Goal: Task Accomplishment & Management: Manage account settings

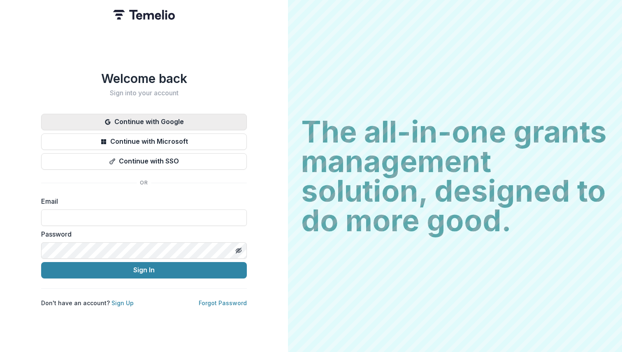
click at [176, 116] on button "Continue with Google" at bounding box center [144, 122] width 206 height 16
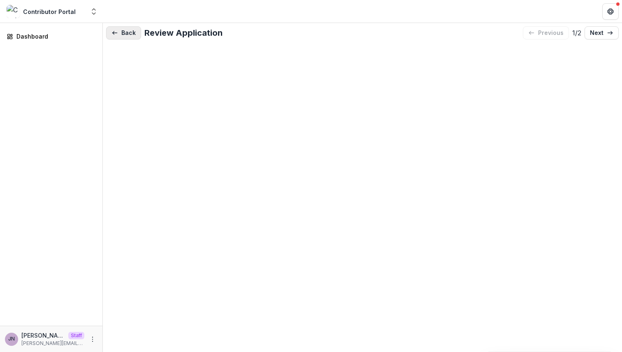
click at [130, 35] on button "Back" at bounding box center [123, 32] width 35 height 13
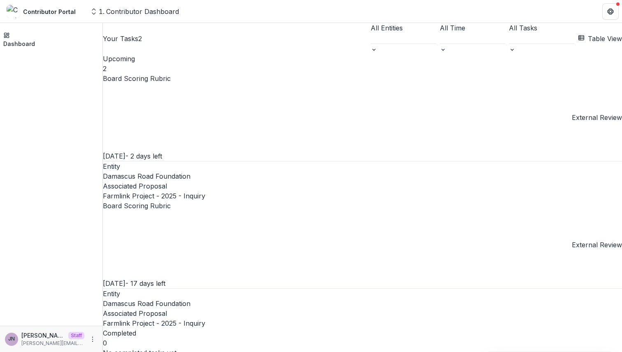
click at [171, 202] on link "Board Scoring Rubric" at bounding box center [137, 206] width 68 height 8
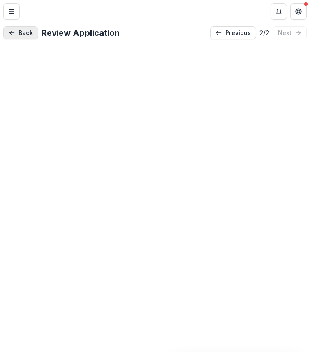
click at [16, 33] on button "Back" at bounding box center [20, 32] width 35 height 13
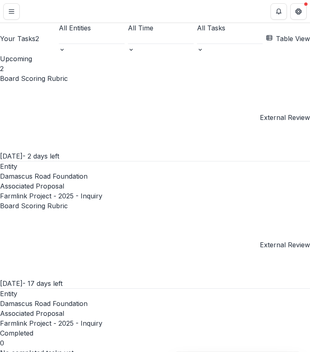
click at [68, 83] on link "Board Scoring Rubric" at bounding box center [34, 78] width 68 height 8
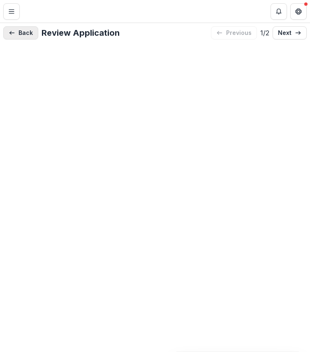
click at [14, 33] on line "button" at bounding box center [11, 33] width 5 height 0
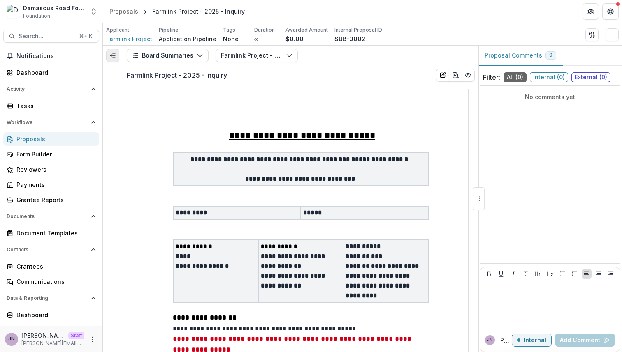
click at [114, 58] on icon "Expand left" at bounding box center [112, 55] width 7 height 7
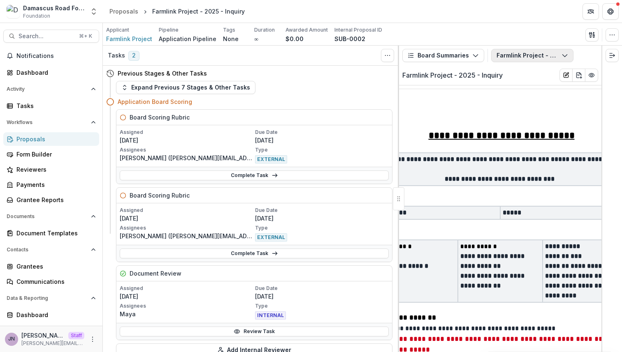
click at [515, 58] on button "Farmlink Project - 2025 - Inquiry" at bounding box center [532, 55] width 82 height 13
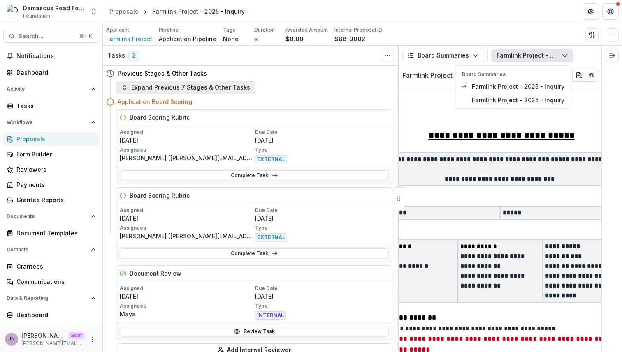
click at [172, 84] on button "Expand Previous 7 Stages & Other Tasks" at bounding box center [185, 87] width 139 height 13
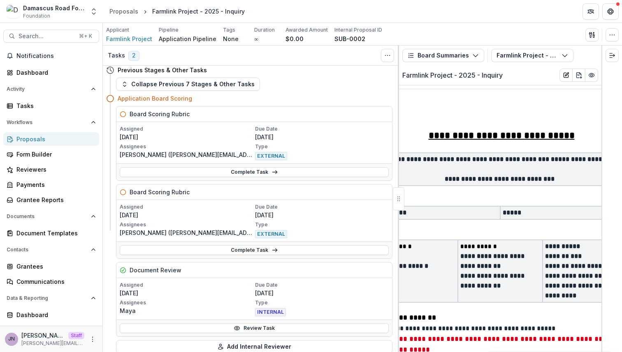
scroll to position [771, 0]
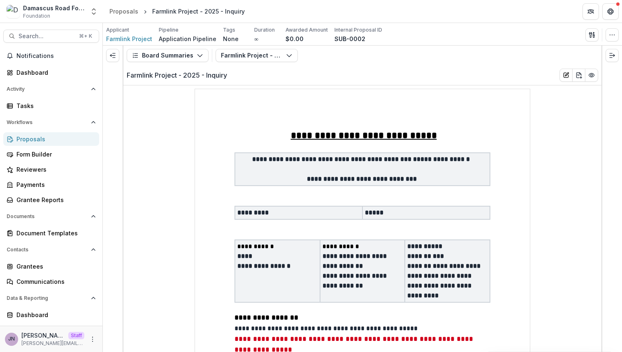
drag, startPoint x: 398, startPoint y: 197, endPoint x: 346, endPoint y: 352, distance: 163.5
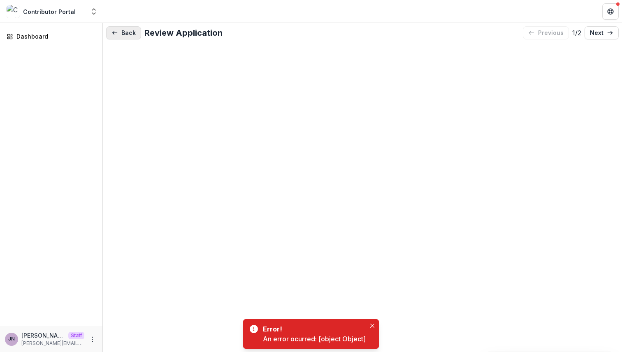
click at [130, 33] on button "Back" at bounding box center [123, 32] width 35 height 13
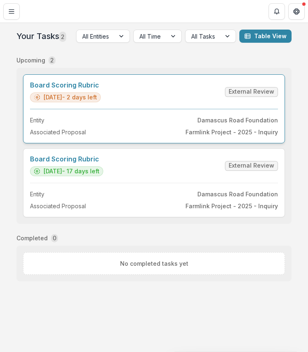
click at [101, 89] on link "Board Scoring Rubric" at bounding box center [65, 85] width 71 height 8
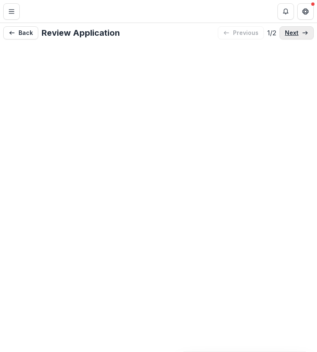
click at [301, 35] on link "next" at bounding box center [296, 32] width 34 height 13
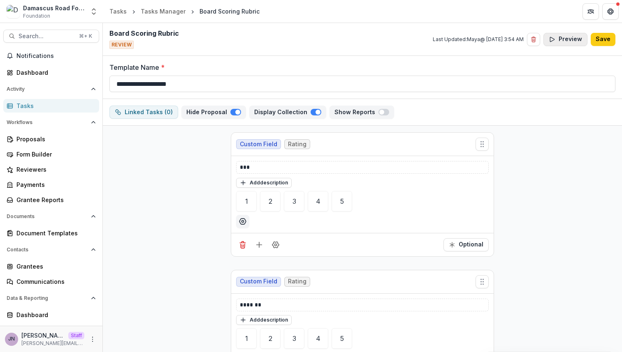
click at [201, 42] on button "Preview" at bounding box center [565, 39] width 44 height 13
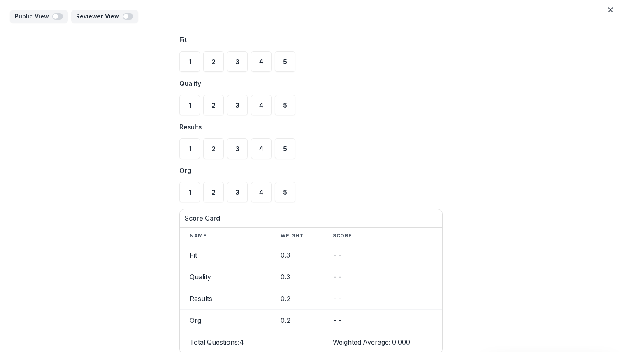
click at [201, 9] on div "Public View Reviewer View Fit 1 2 3 4 5 Quality 1 2 3 4 5 Results 1 2 3 4 5 Org…" at bounding box center [311, 195] width 622 height 390
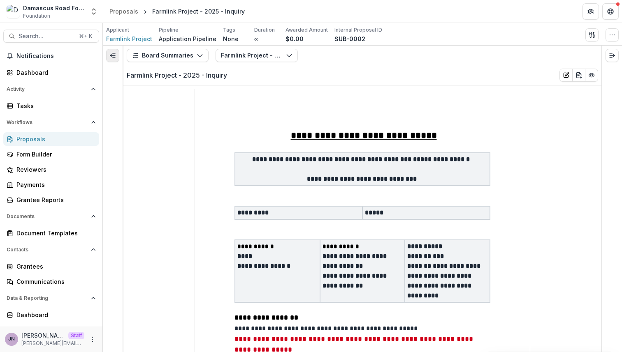
click at [114, 56] on line "Expand left" at bounding box center [112, 56] width 5 height 0
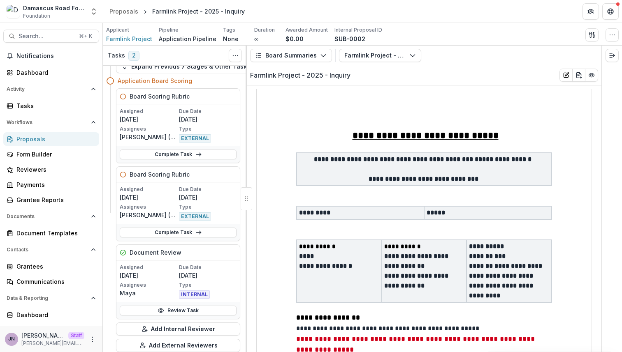
scroll to position [14, 0]
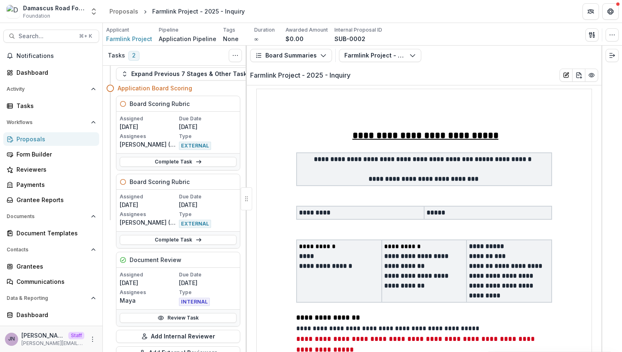
click at [91, 334] on div "JN Joyce N Staff joyce@trytemelio.com" at bounding box center [51, 339] width 93 height 16
click at [92, 337] on icon "More" at bounding box center [92, 339] width 7 height 7
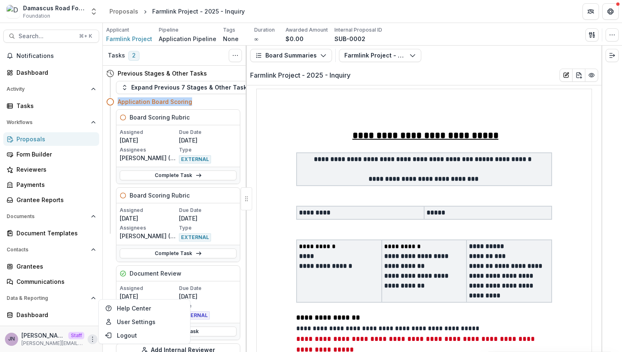
drag, startPoint x: 191, startPoint y: 102, endPoint x: 118, endPoint y: 102, distance: 73.6
click at [118, 102] on div "Application Board Scoring" at bounding box center [179, 101] width 123 height 9
copy h4 "Application Board Scoring"
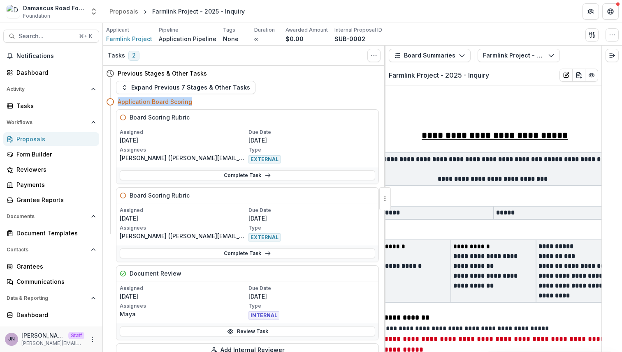
scroll to position [21, 0]
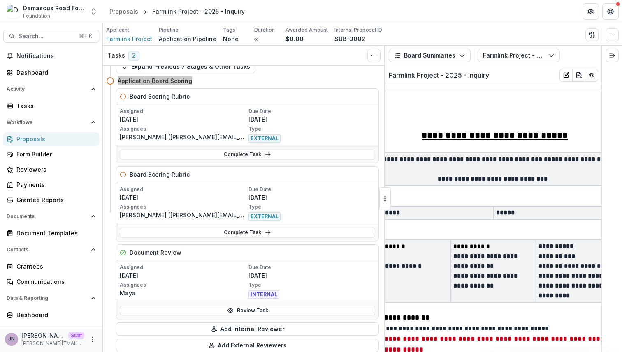
drag, startPoint x: 246, startPoint y: 197, endPoint x: 326, endPoint y: 0, distance: 212.1
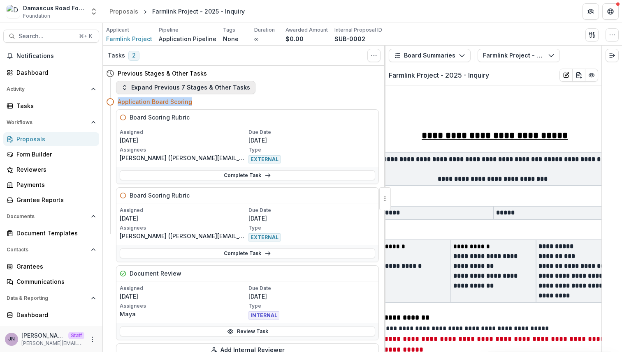
click at [227, 88] on button "Expand Previous 7 Stages & Other Tasks" at bounding box center [185, 87] width 139 height 13
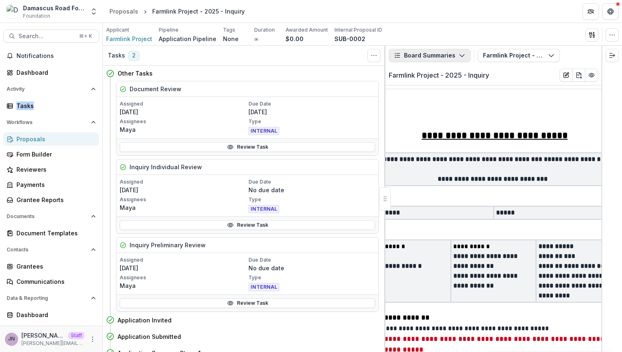
click at [442, 51] on button "Board Summaries" at bounding box center [430, 55] width 82 height 13
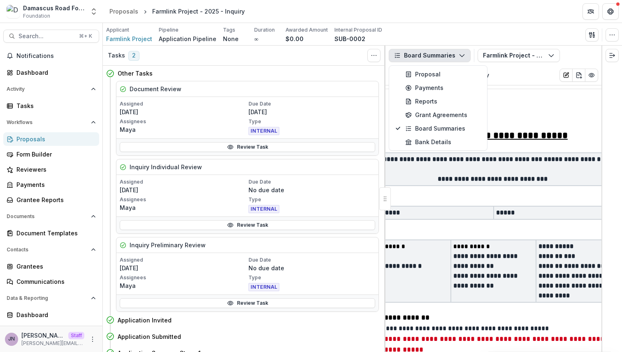
click at [447, 23] on div "Applicant Farmlink Project Pipeline Application Pipeline Tags None All tags Dur…" at bounding box center [362, 34] width 519 height 23
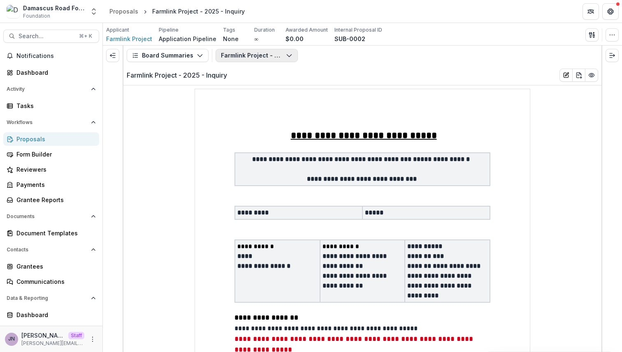
click at [277, 58] on button "Farmlink Project - 2025 - Inquiry" at bounding box center [257, 55] width 82 height 13
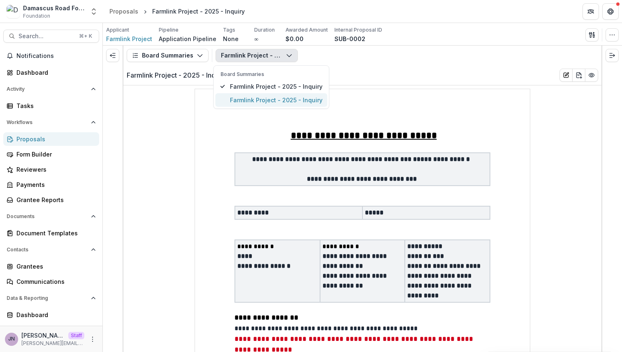
click at [283, 97] on span "Farmlink Project - 2025 - Inquiry" at bounding box center [276, 100] width 93 height 9
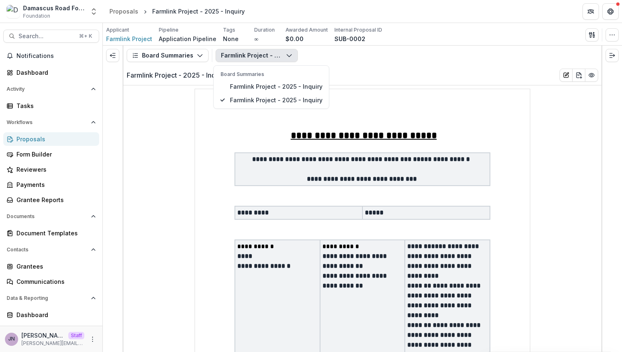
click at [350, 183] on p "**********" at bounding box center [362, 179] width 250 height 10
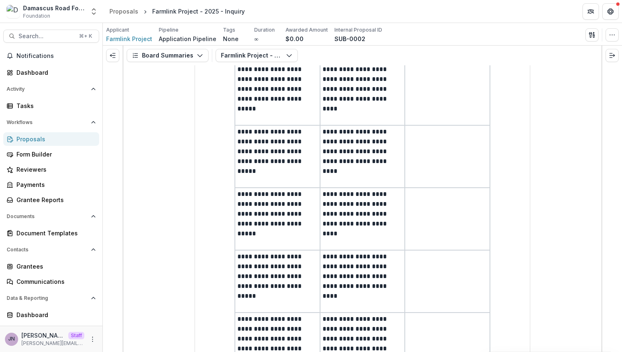
scroll to position [1694, 0]
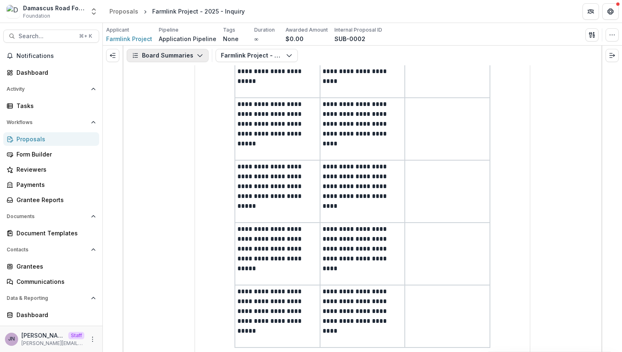
click at [180, 55] on button "Board Summaries" at bounding box center [168, 55] width 82 height 13
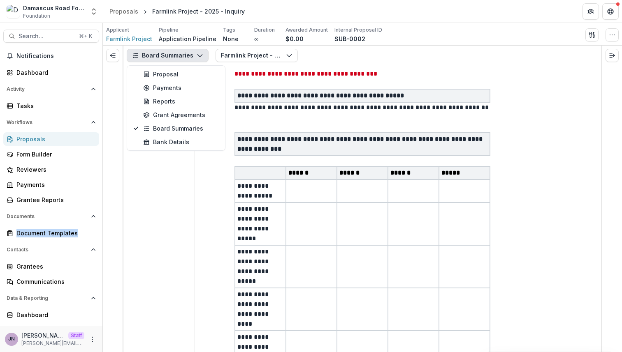
scroll to position [757, 0]
click at [395, 62] on div "Farmlink Project - 2025 - Inquiry Board Summaries Farmlink Project - 2025 - Inq…" at bounding box center [407, 55] width 382 height 13
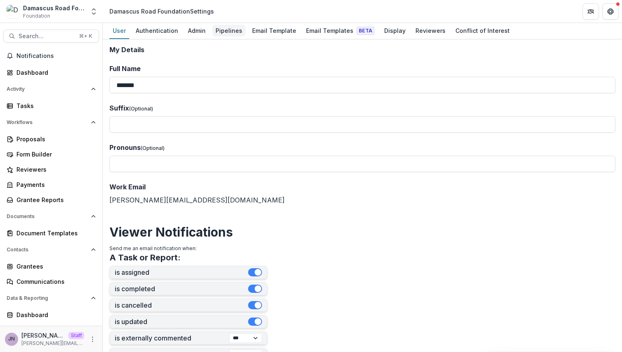
click at [221, 32] on div "Pipelines" at bounding box center [228, 31] width 33 height 12
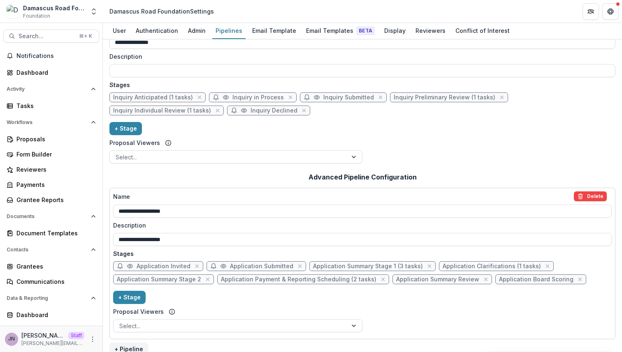
scroll to position [23, 0]
click at [510, 279] on span "Application Board Scoring" at bounding box center [536, 279] width 74 height 7
select select "******"
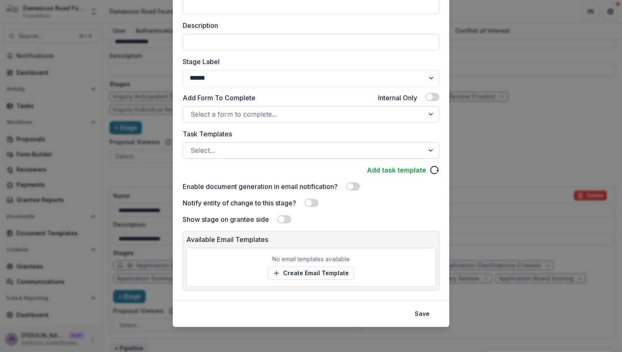
scroll to position [114, 0]
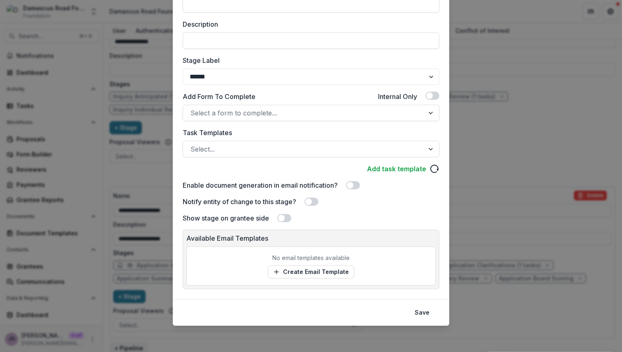
click at [479, 152] on div "**********" at bounding box center [311, 176] width 622 height 352
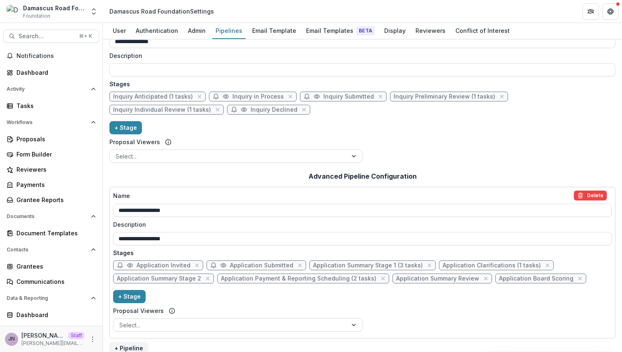
scroll to position [32, 0]
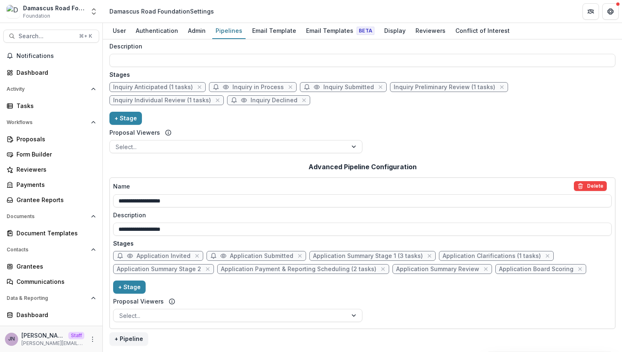
click at [499, 269] on span "Application Board Scoring" at bounding box center [536, 269] width 74 height 7
select select "******"
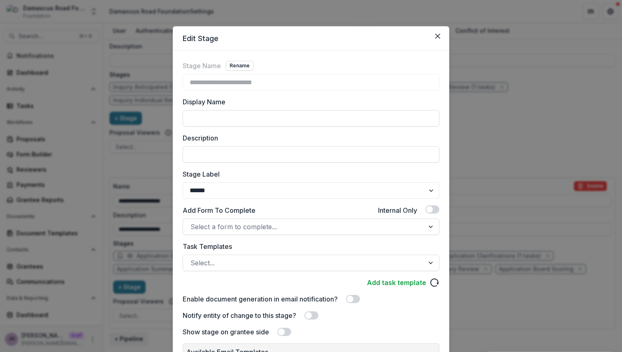
scroll to position [114, 0]
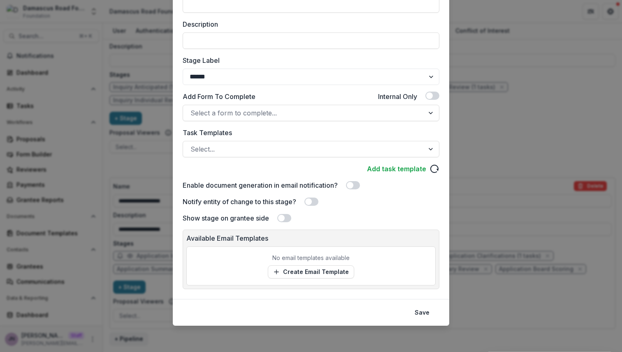
click at [508, 120] on div "**********" at bounding box center [311, 176] width 622 height 352
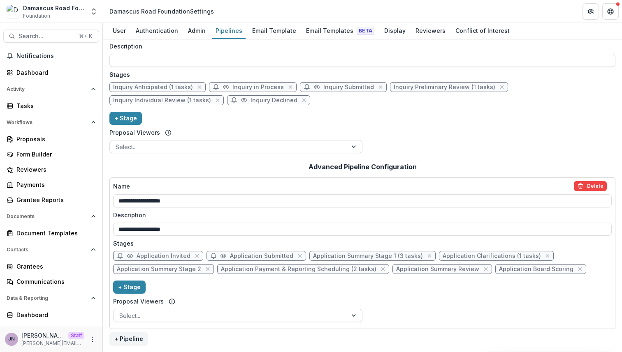
click at [375, 256] on span "Application Summary Stage 1 (3 tasks)" at bounding box center [368, 256] width 110 height 7
select select "******"
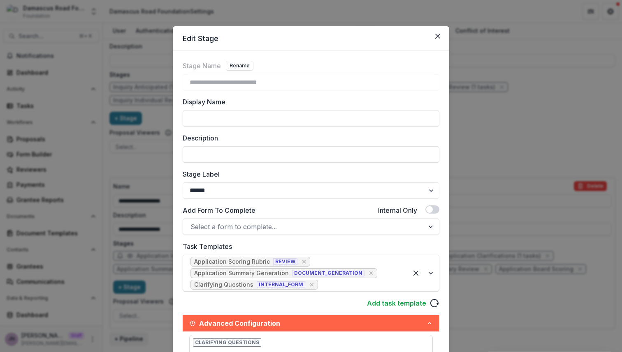
click at [498, 148] on div "**********" at bounding box center [311, 176] width 622 height 352
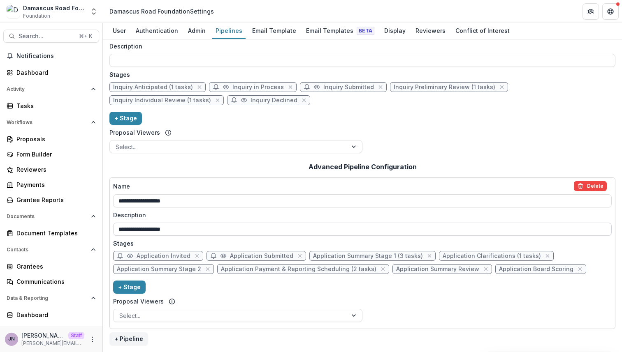
click at [374, 225] on input "**********" at bounding box center [362, 229] width 498 height 13
click at [386, 256] on span "Application Summary Stage 1 (3 tasks)" at bounding box center [368, 256] width 110 height 7
select select "******"
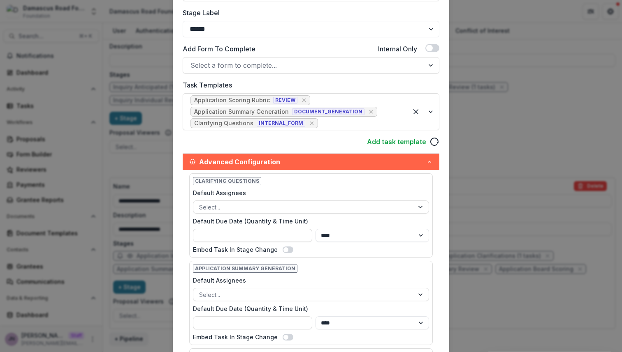
scroll to position [164, 0]
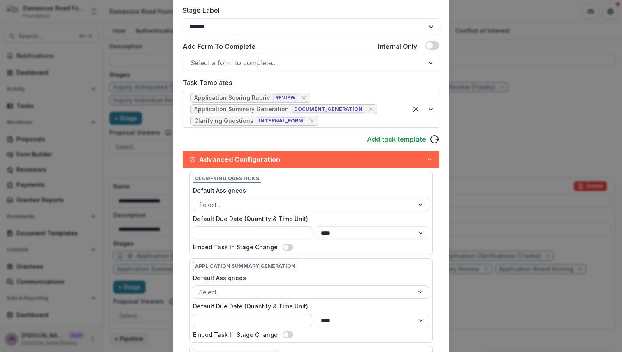
click at [112, 158] on div "**********" at bounding box center [311, 176] width 622 height 352
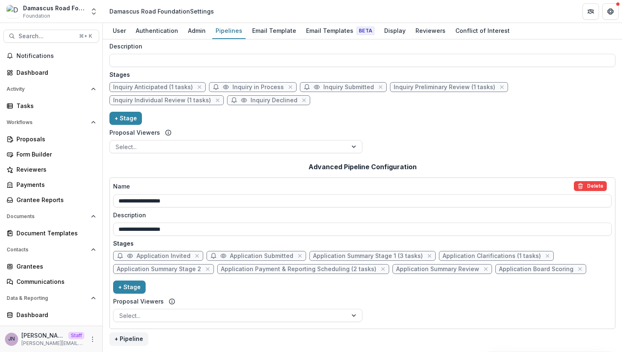
click at [502, 273] on span "Application Board Scoring" at bounding box center [536, 269] width 74 height 7
select select "******"
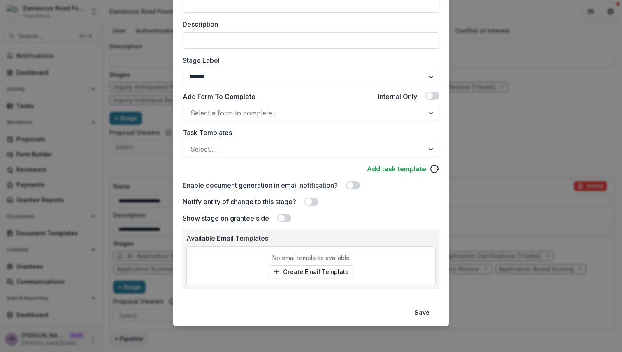
scroll to position [113, 0]
click at [96, 89] on div "**********" at bounding box center [311, 176] width 622 height 352
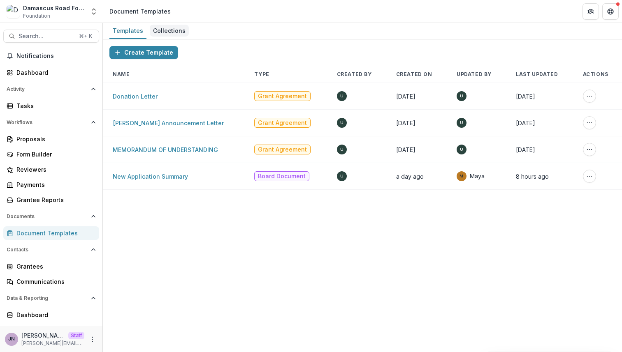
click at [165, 31] on div "Collections" at bounding box center [169, 31] width 39 height 12
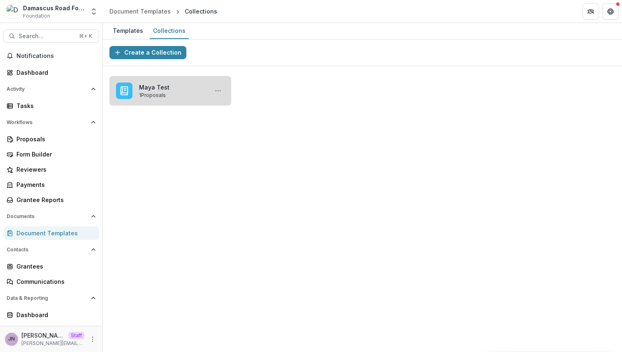
click at [159, 92] on link "Maya Test" at bounding box center [172, 87] width 66 height 9
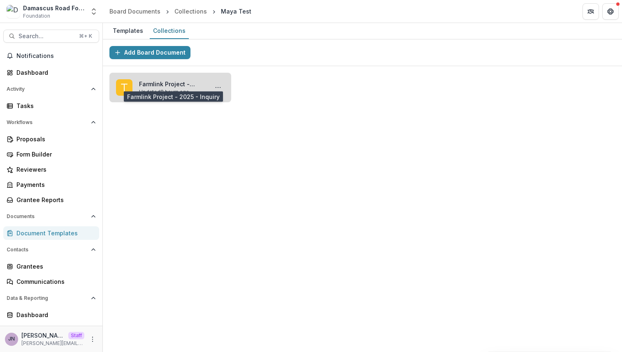
click at [160, 82] on link "Farmlink Project - 2025 - Inquiry" at bounding box center [172, 84] width 66 height 9
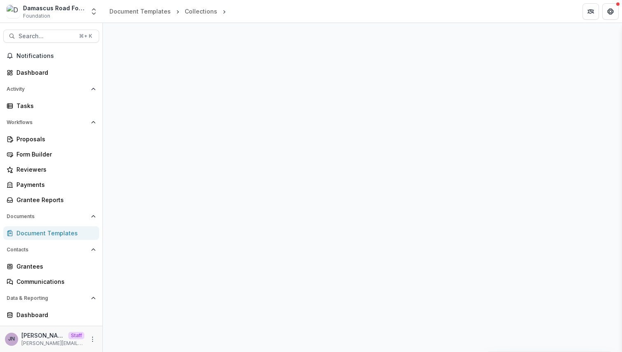
select select "**********"
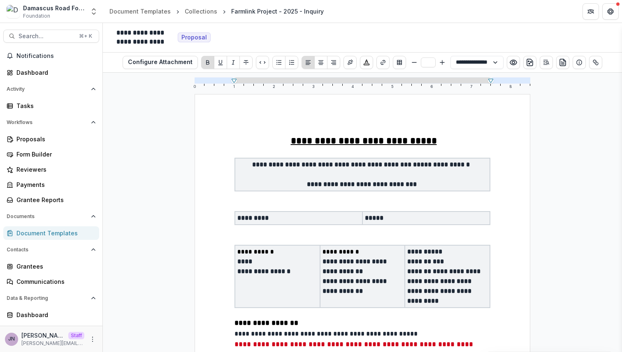
click at [300, 245] on table "**********" at bounding box center [362, 276] width 256 height 63
type input "**"
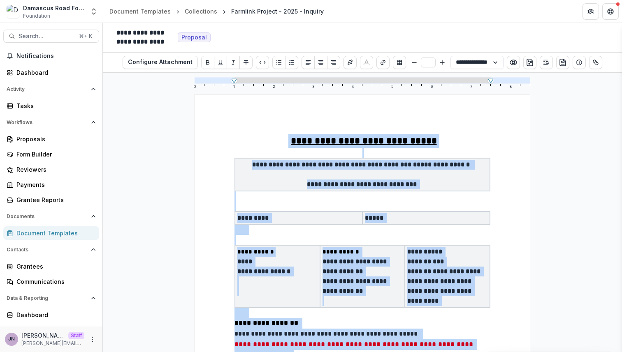
copy div "**********"
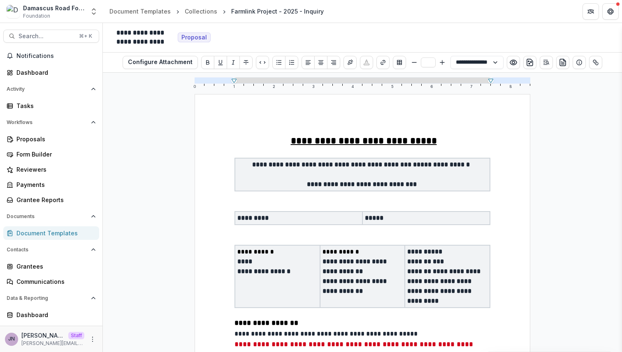
click at [38, 105] on div "Tasks" at bounding box center [54, 106] width 76 height 9
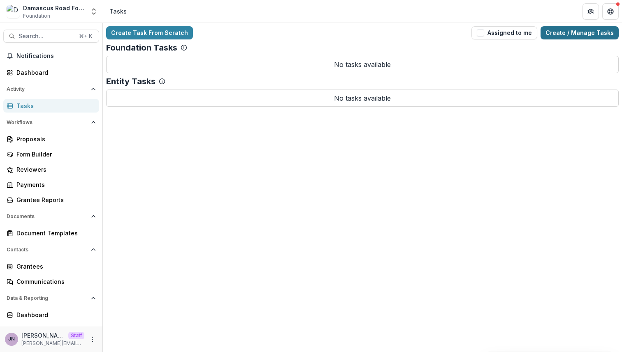
click at [557, 31] on link "Create / Manage Tasks" at bounding box center [579, 32] width 78 height 13
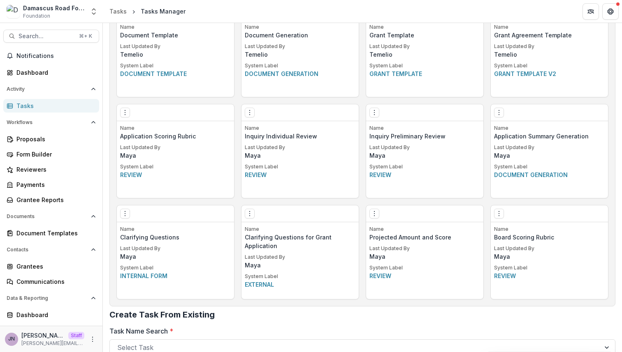
scroll to position [461, 0]
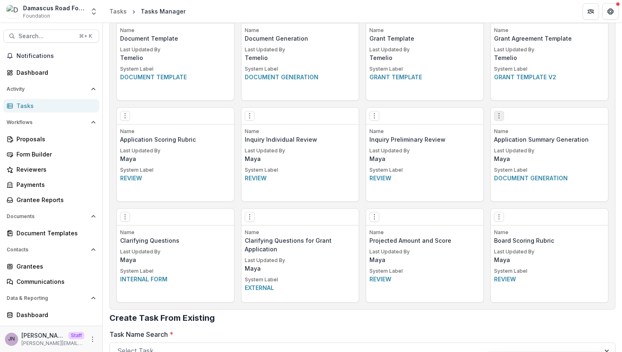
click at [496, 117] on icon "Options" at bounding box center [499, 116] width 7 height 7
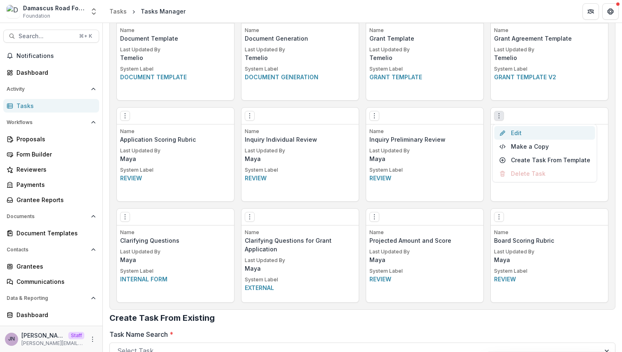
click at [507, 135] on link "Edit" at bounding box center [544, 133] width 101 height 14
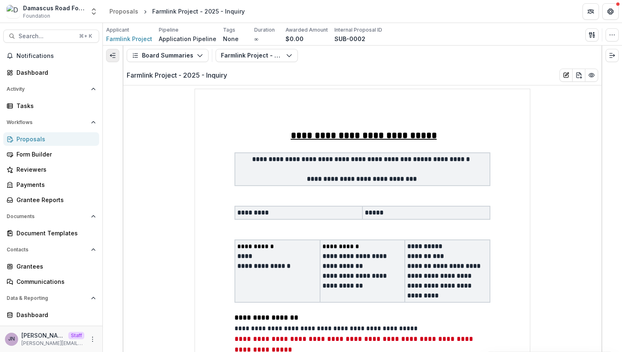
click at [114, 56] on line "Expand left" at bounding box center [112, 56] width 5 height 0
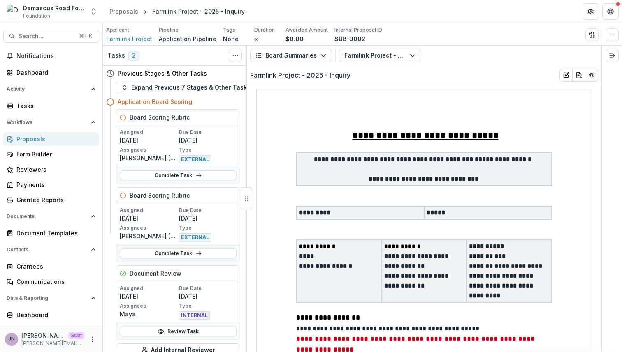
scroll to position [4, 0]
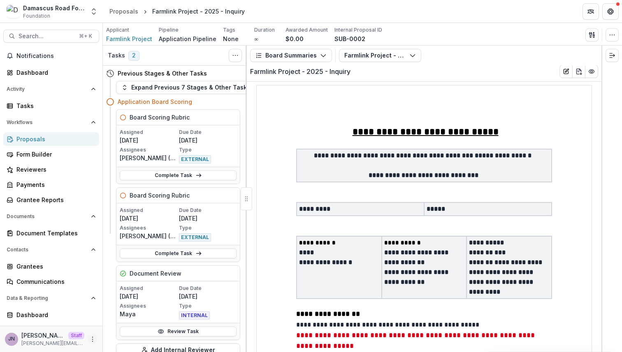
click at [93, 337] on circle "More" at bounding box center [93, 337] width 0 height 0
click at [119, 323] on link "User Settings" at bounding box center [144, 322] width 88 height 14
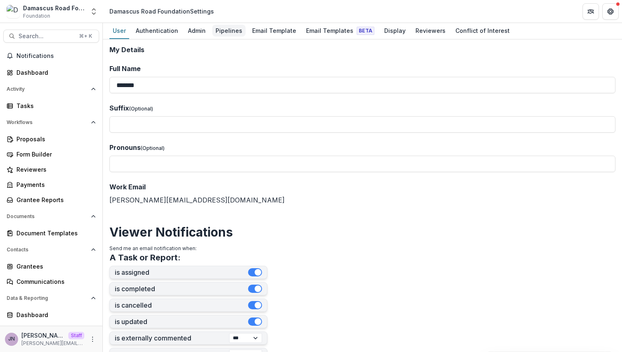
click at [232, 31] on div "Pipelines" at bounding box center [228, 31] width 33 height 12
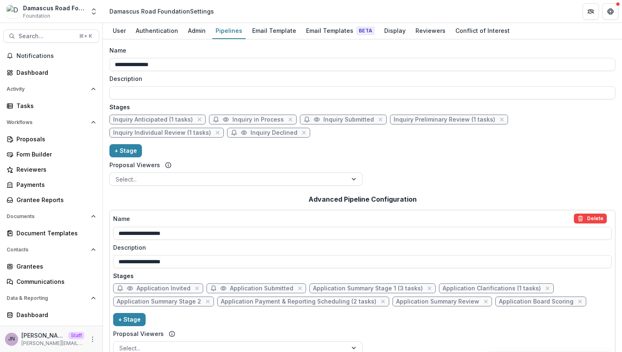
scroll to position [32, 0]
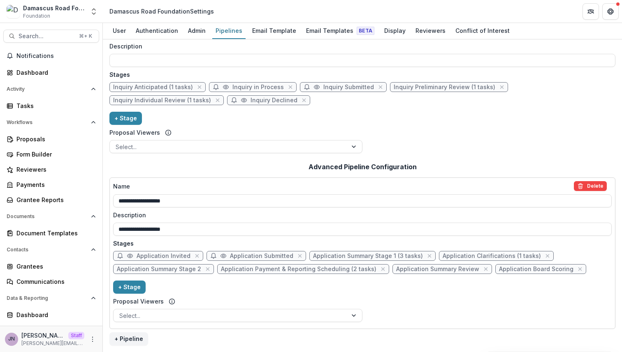
click at [391, 257] on span "Application Summary Stage 1 (3 tasks)" at bounding box center [368, 256] width 110 height 7
select select "******"
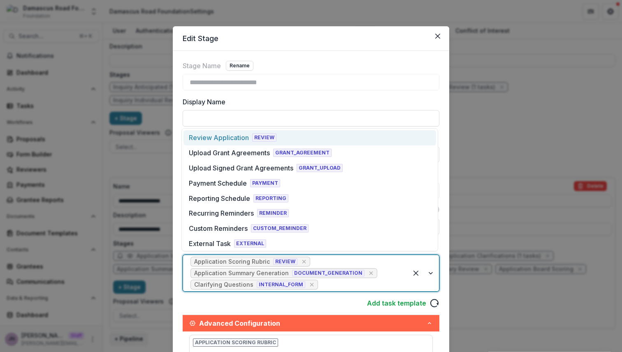
click at [267, 274] on div "Application Summary Generation" at bounding box center [241, 273] width 95 height 7
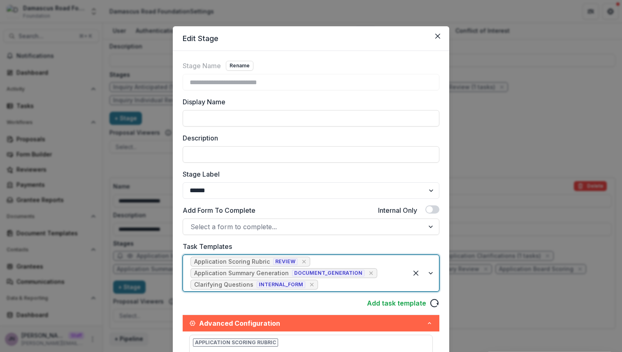
click at [267, 274] on div "Application Summary Generation" at bounding box center [241, 273] width 95 height 7
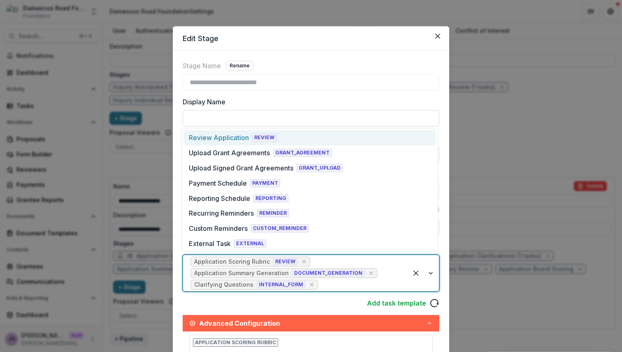
click at [267, 274] on div "Application Summary Generation" at bounding box center [241, 273] width 95 height 7
click at [42, 172] on div "**********" at bounding box center [311, 176] width 622 height 352
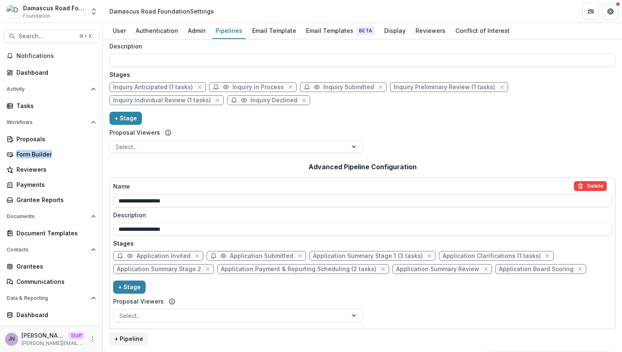
click at [366, 255] on span "Application Summary Stage 1 (3 tasks)" at bounding box center [368, 256] width 110 height 7
select select "******"
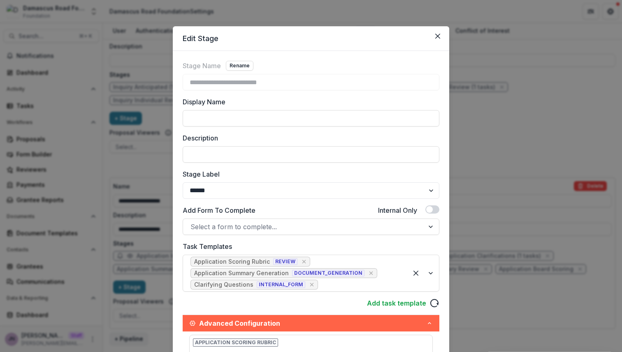
click at [42, 182] on div "**********" at bounding box center [311, 176] width 622 height 352
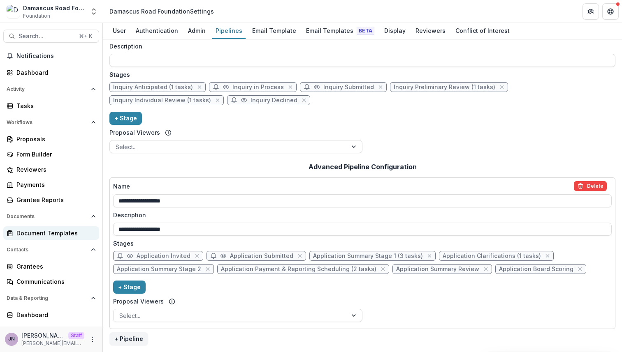
click at [44, 229] on div "Document Templates" at bounding box center [54, 233] width 76 height 9
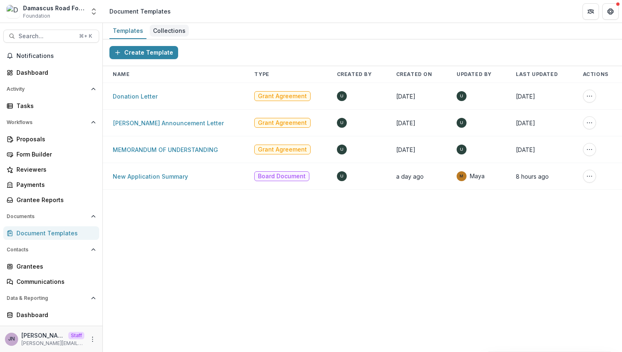
click at [167, 31] on div "Collections" at bounding box center [169, 31] width 39 height 12
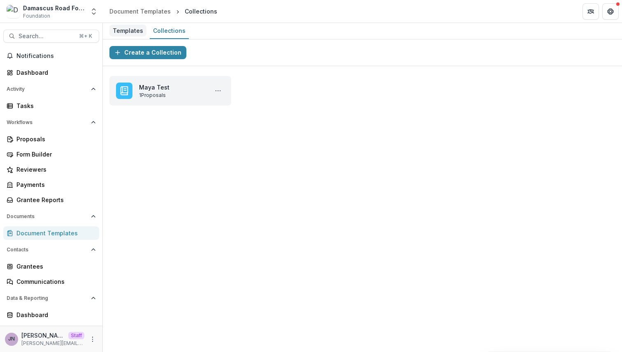
click at [131, 30] on div "Templates" at bounding box center [127, 31] width 37 height 12
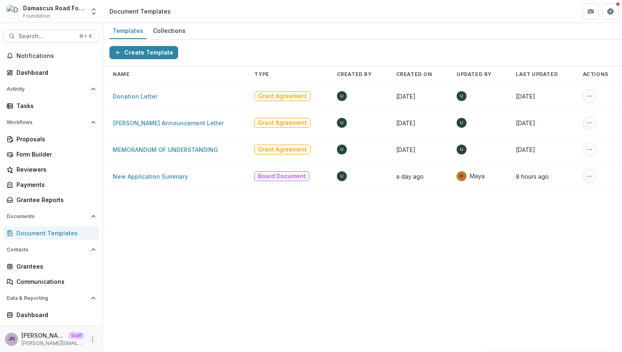
click at [90, 341] on icon "More" at bounding box center [92, 339] width 7 height 7
click at [113, 320] on link "User Settings" at bounding box center [144, 322] width 88 height 14
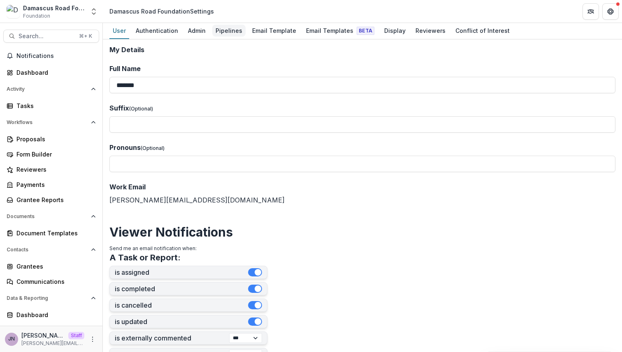
click at [230, 30] on div "Pipelines" at bounding box center [228, 31] width 33 height 12
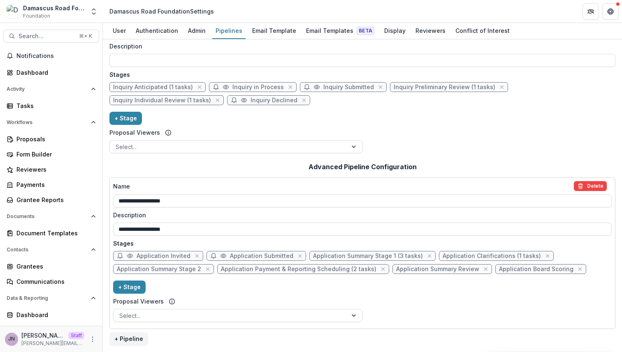
scroll to position [32, 0]
click at [366, 257] on span "Application Summary Stage 1 (3 tasks)" at bounding box center [368, 257] width 110 height 7
select select "******"
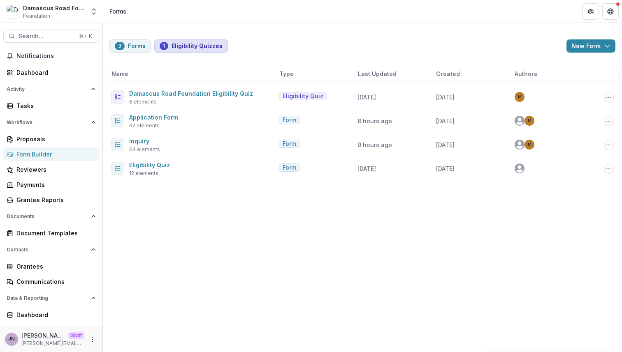
click at [206, 47] on button "1 Eligibility Quizzes" at bounding box center [191, 45] width 74 height 13
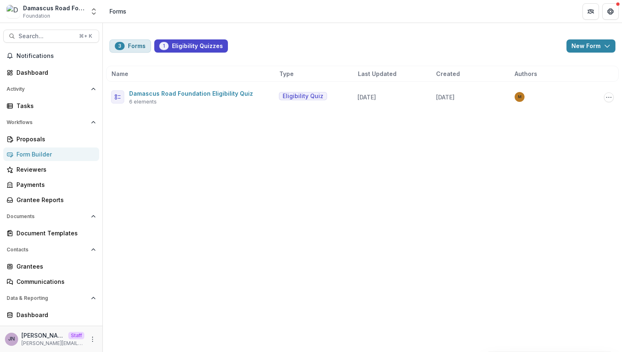
click at [130, 42] on button "3 Forms" at bounding box center [130, 45] width 42 height 13
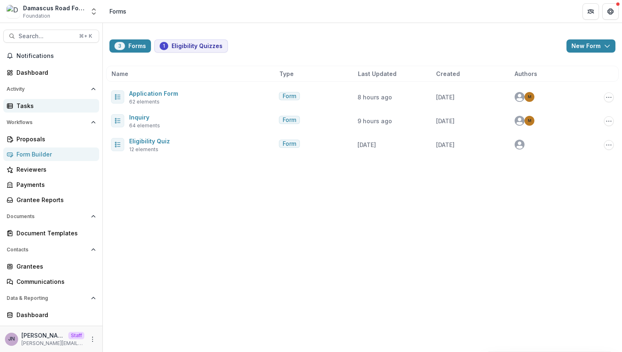
click at [36, 103] on div "Tasks" at bounding box center [54, 106] width 76 height 9
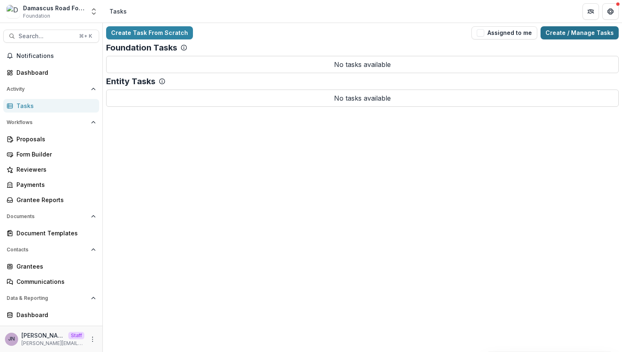
click at [584, 28] on link "Create / Manage Tasks" at bounding box center [579, 32] width 78 height 13
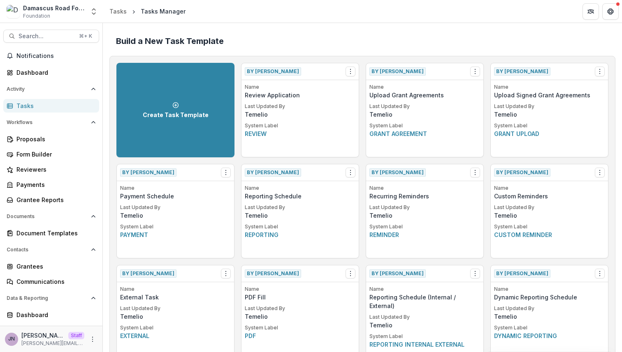
scroll to position [541, 0]
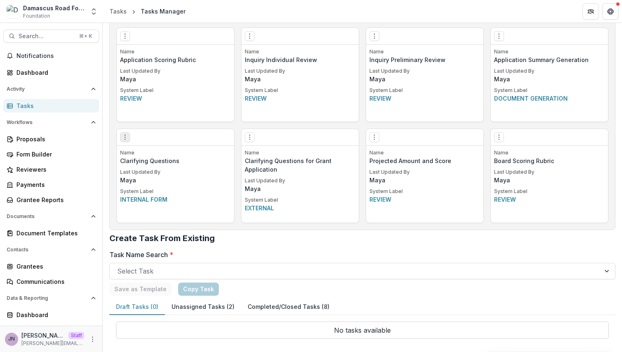
click at [123, 136] on icon "Options" at bounding box center [125, 137] width 7 height 7
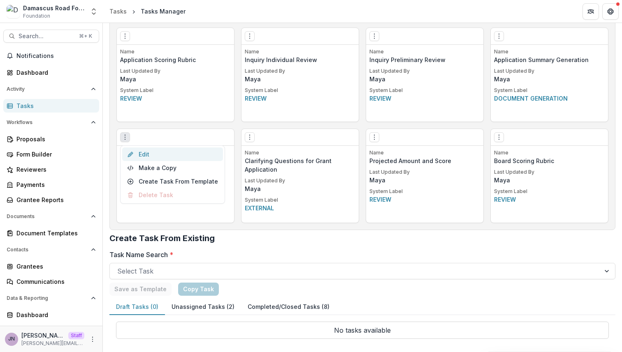
click at [140, 153] on link "Edit" at bounding box center [172, 155] width 101 height 14
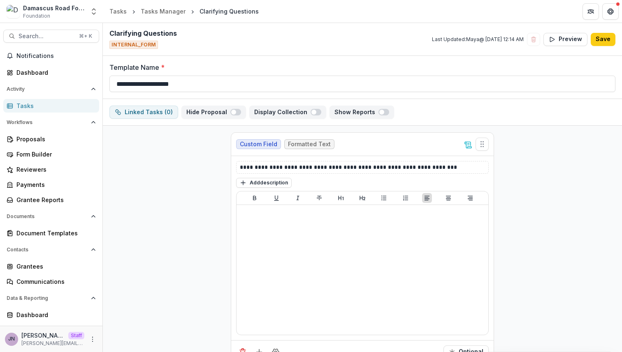
scroll to position [18, 0]
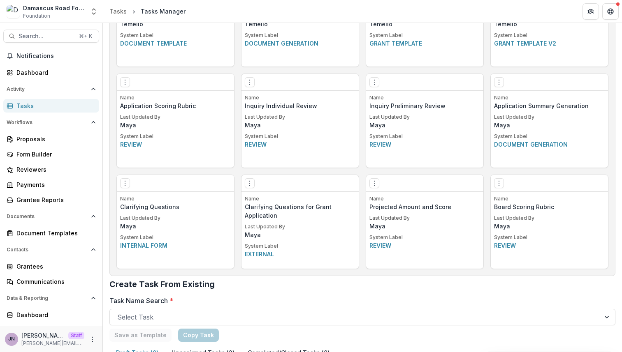
scroll to position [541, 0]
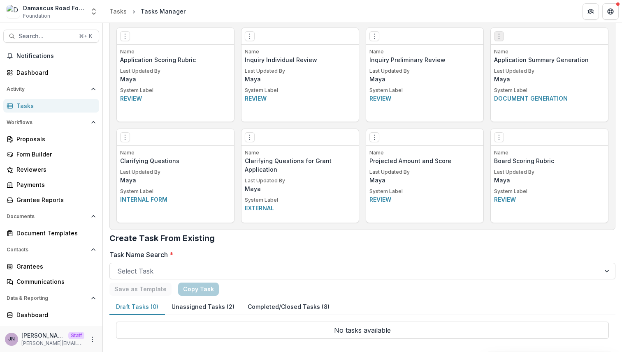
click at [496, 34] on icon "Options" at bounding box center [499, 36] width 7 height 7
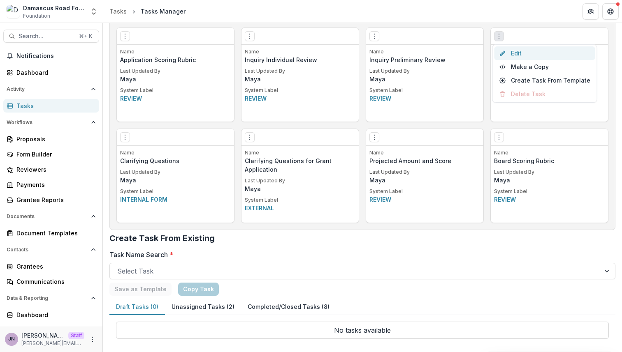
click at [506, 51] on link "Edit" at bounding box center [544, 53] width 101 height 14
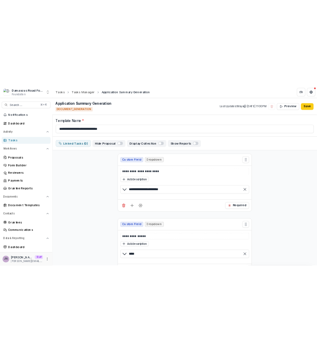
scroll to position [27, 0]
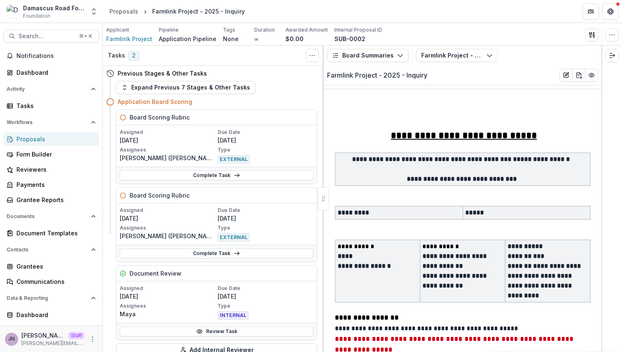
scroll to position [21, 0]
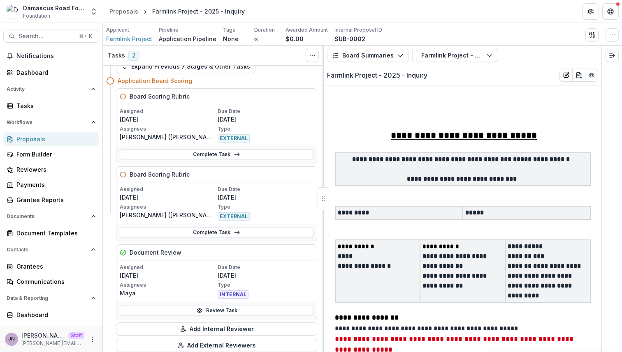
drag, startPoint x: 248, startPoint y: 202, endPoint x: 267, endPoint y: 6, distance: 196.2
